Goal: Task Accomplishment & Management: Manage account settings

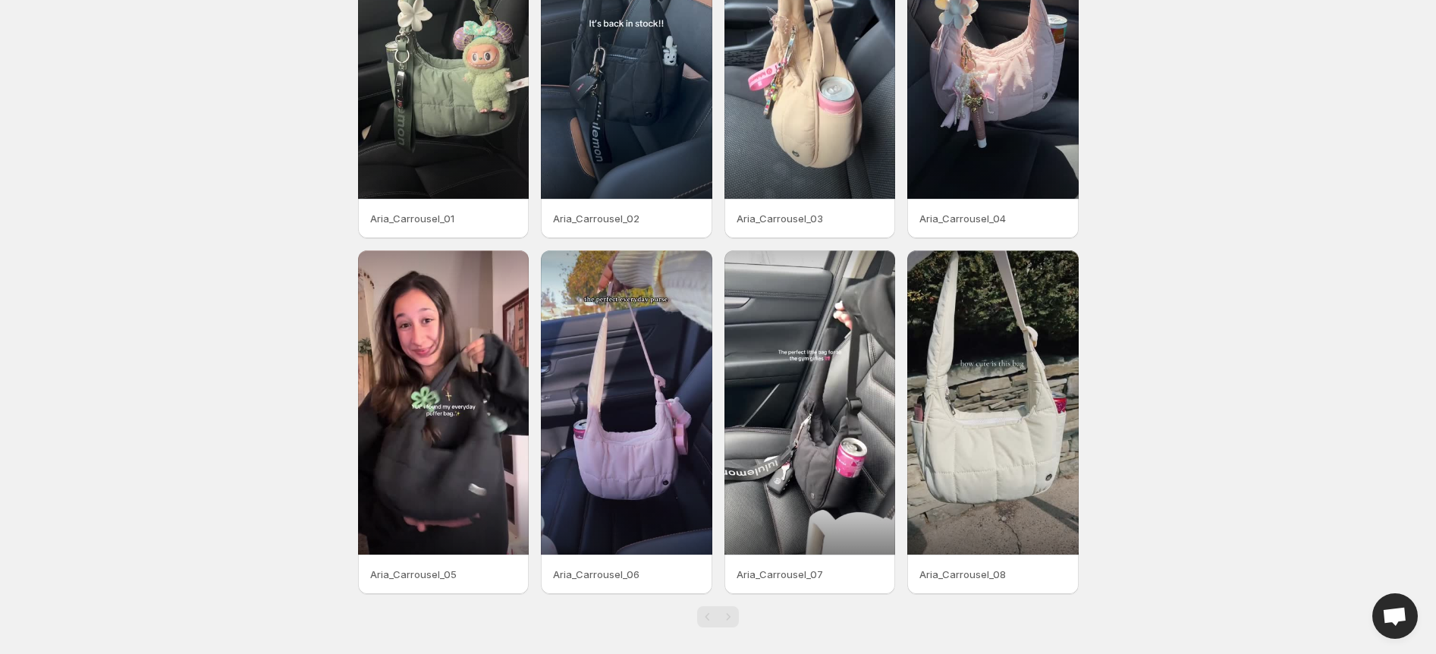
scroll to position [172, 0]
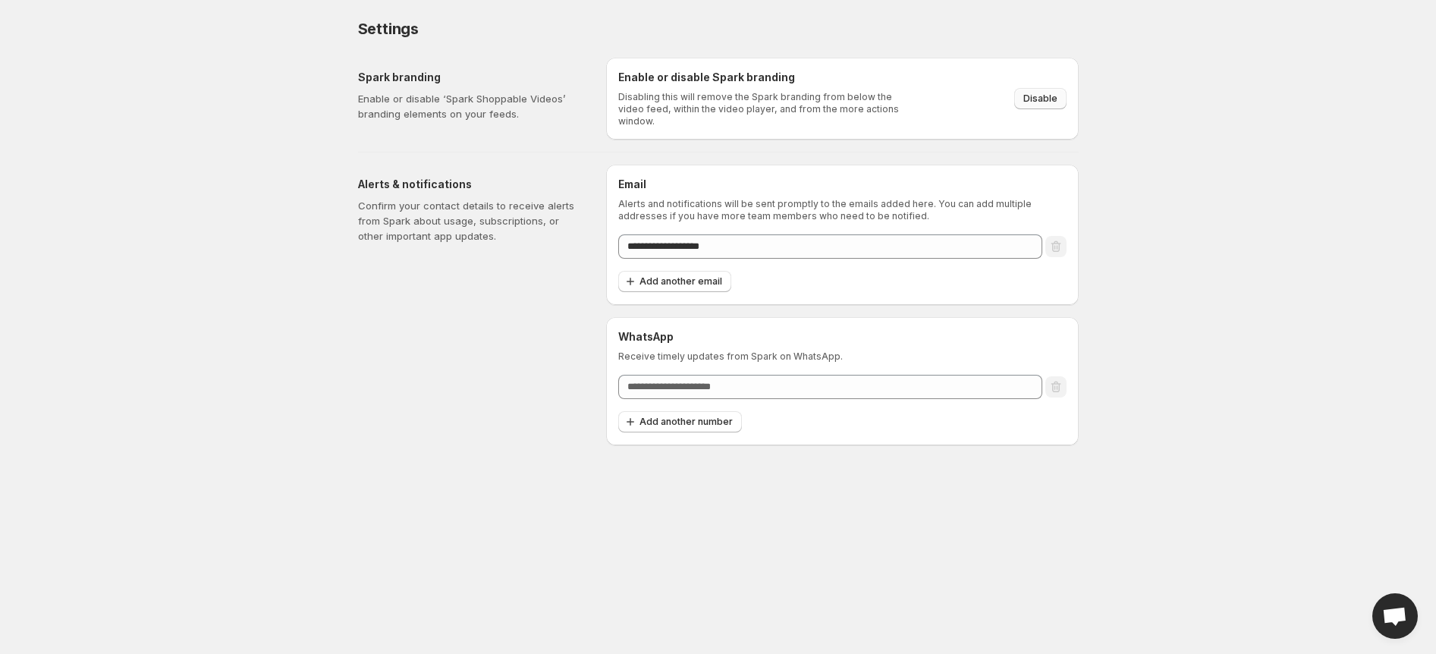
click at [1047, 97] on span "Disable" at bounding box center [1040, 99] width 34 height 12
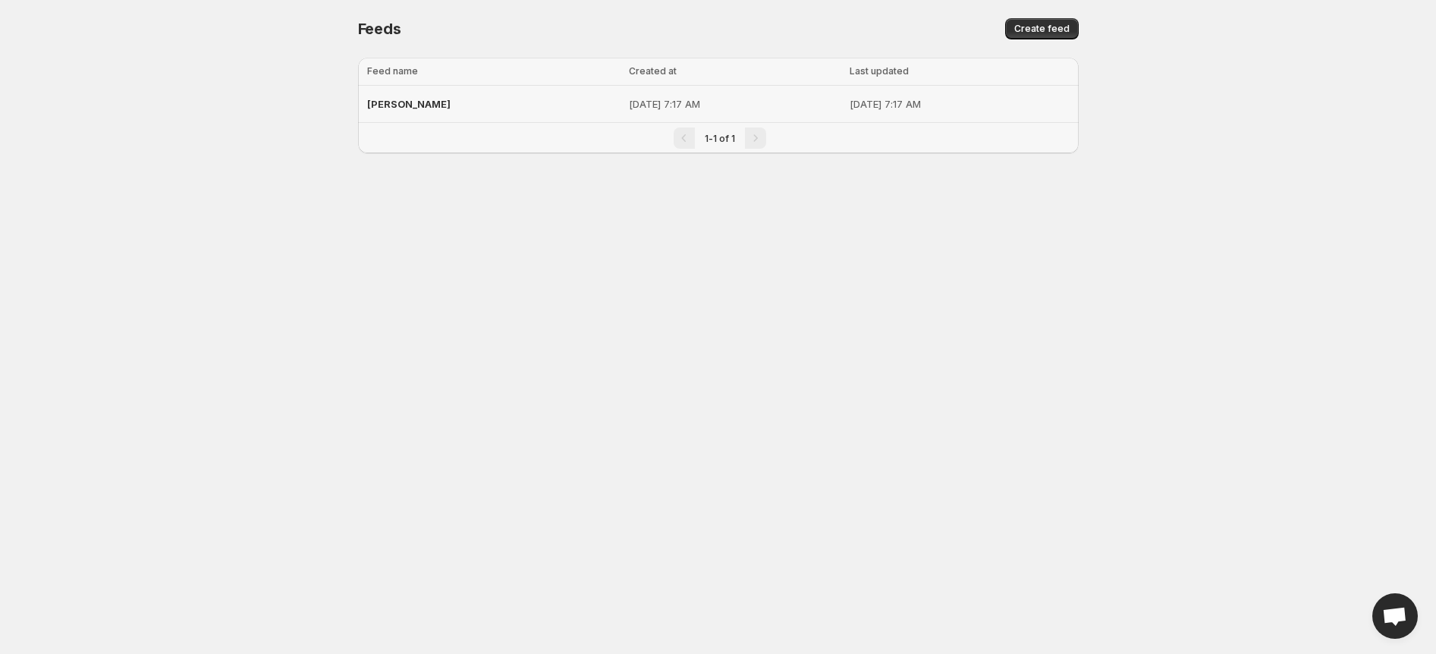
click at [660, 106] on p "[DATE] 7:17 AM" at bounding box center [735, 103] width 212 height 15
